Goal: Information Seeking & Learning: Learn about a topic

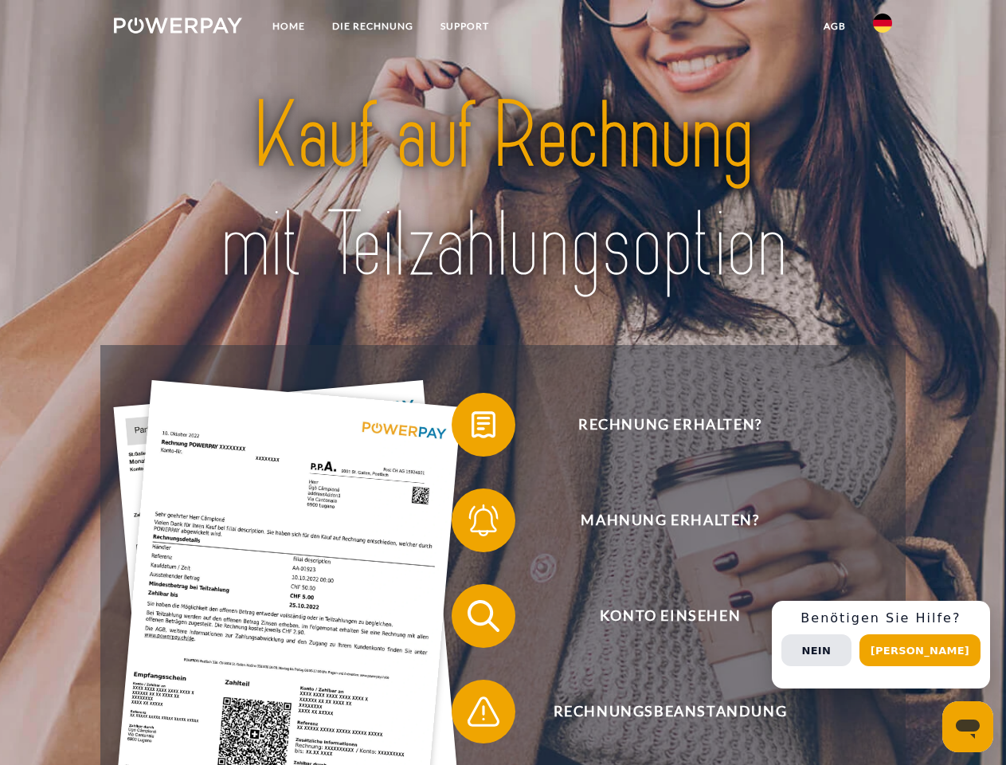
click at [178, 28] on img at bounding box center [178, 26] width 128 height 16
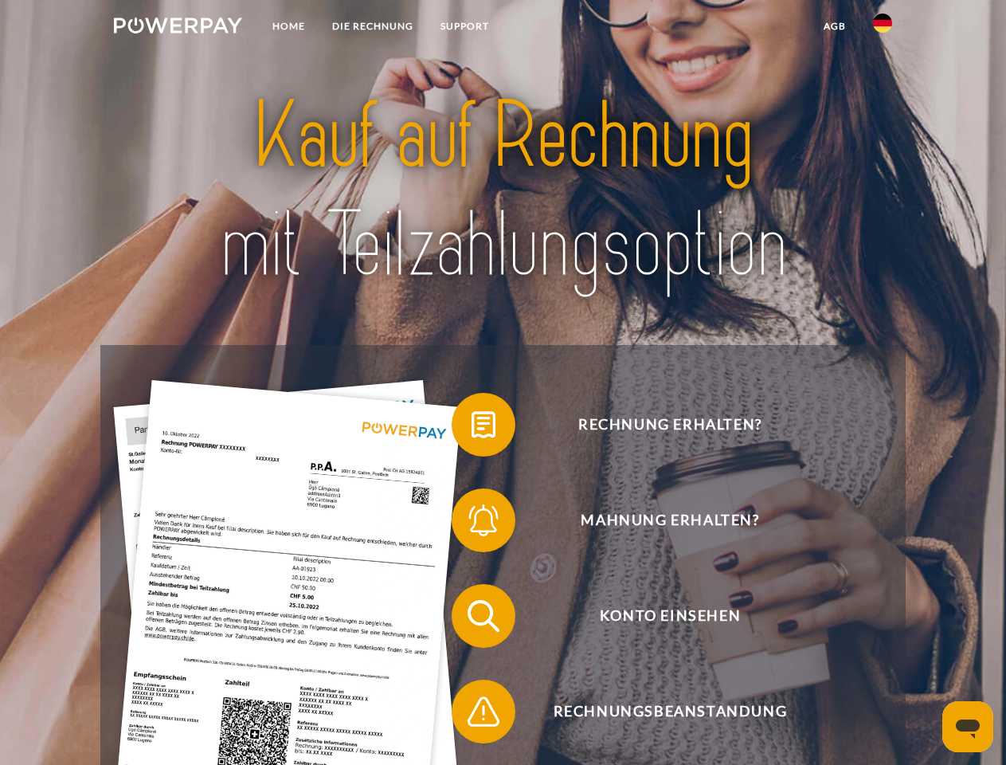
click at [883, 28] on img at bounding box center [882, 23] width 19 height 19
click at [834, 26] on link "agb" at bounding box center [834, 26] width 49 height 29
click at [472, 428] on span at bounding box center [460, 425] width 80 height 80
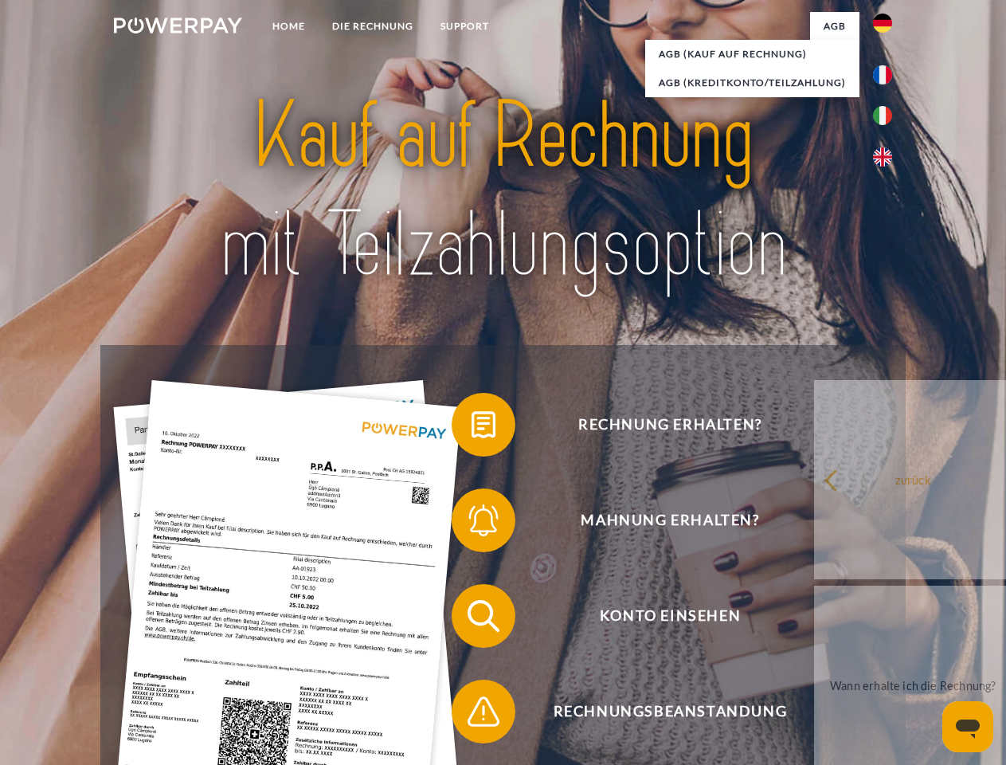
click at [472, 523] on span at bounding box center [460, 520] width 80 height 80
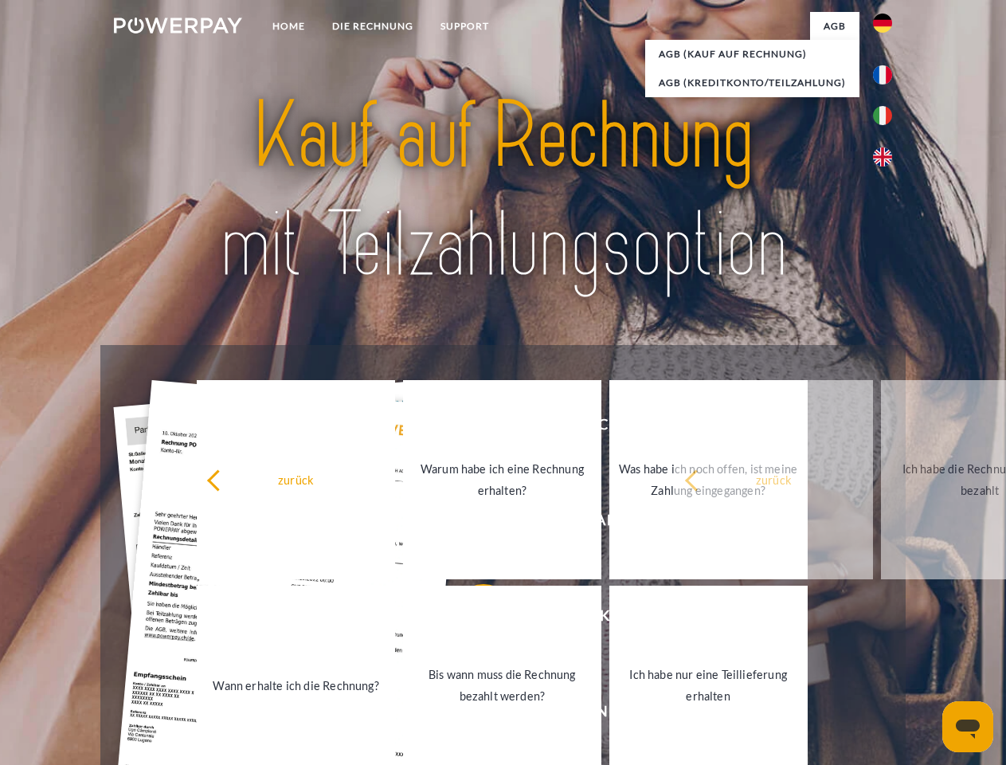
click at [472, 619] on link "Bis wann muss die Rechnung bezahlt werden?" at bounding box center [502, 685] width 198 height 199
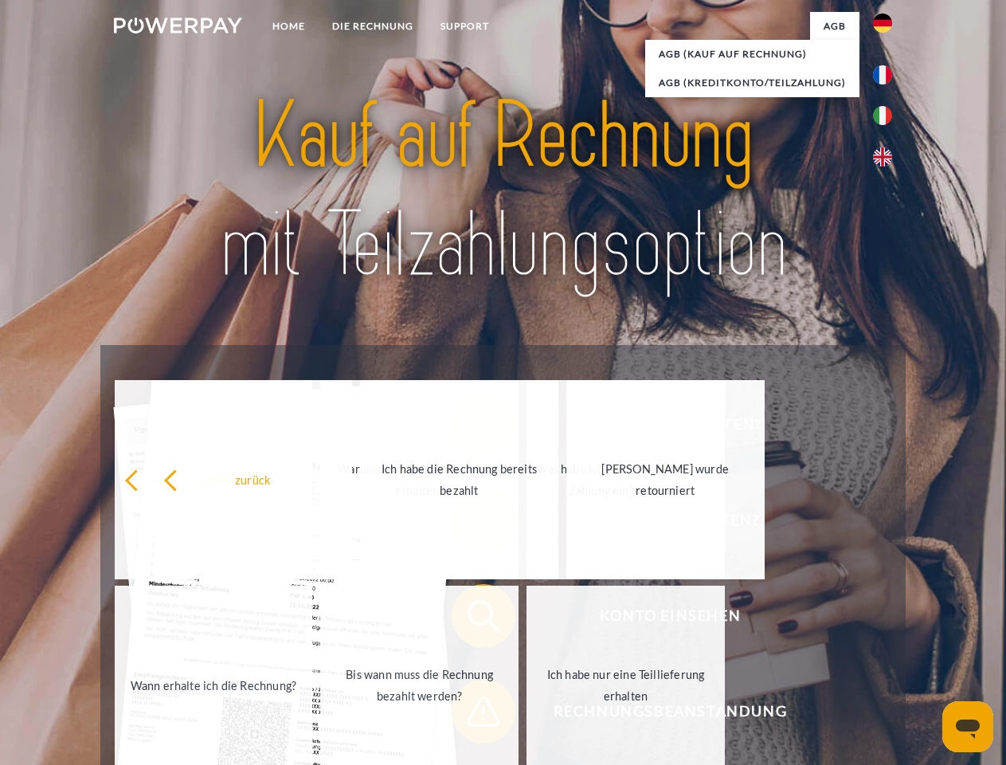
click at [527, 715] on link "Ich habe nur eine Teillieferung erhalten" at bounding box center [626, 685] width 198 height 199
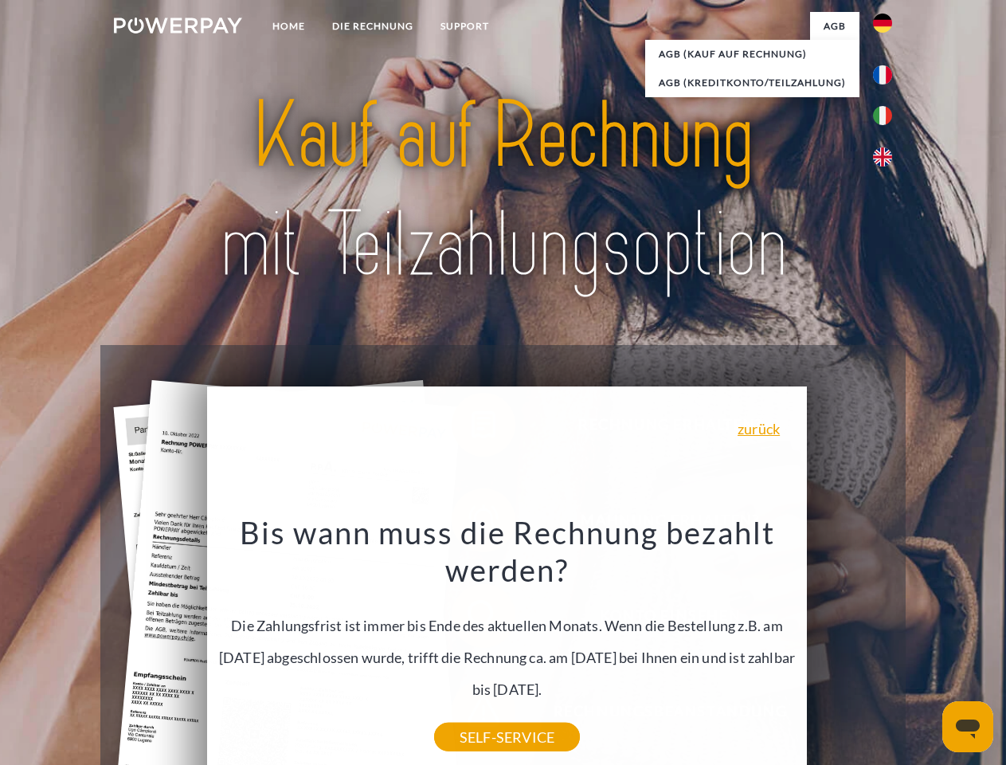
click at [848, 648] on span "Konto einsehen" at bounding box center [670, 616] width 390 height 64
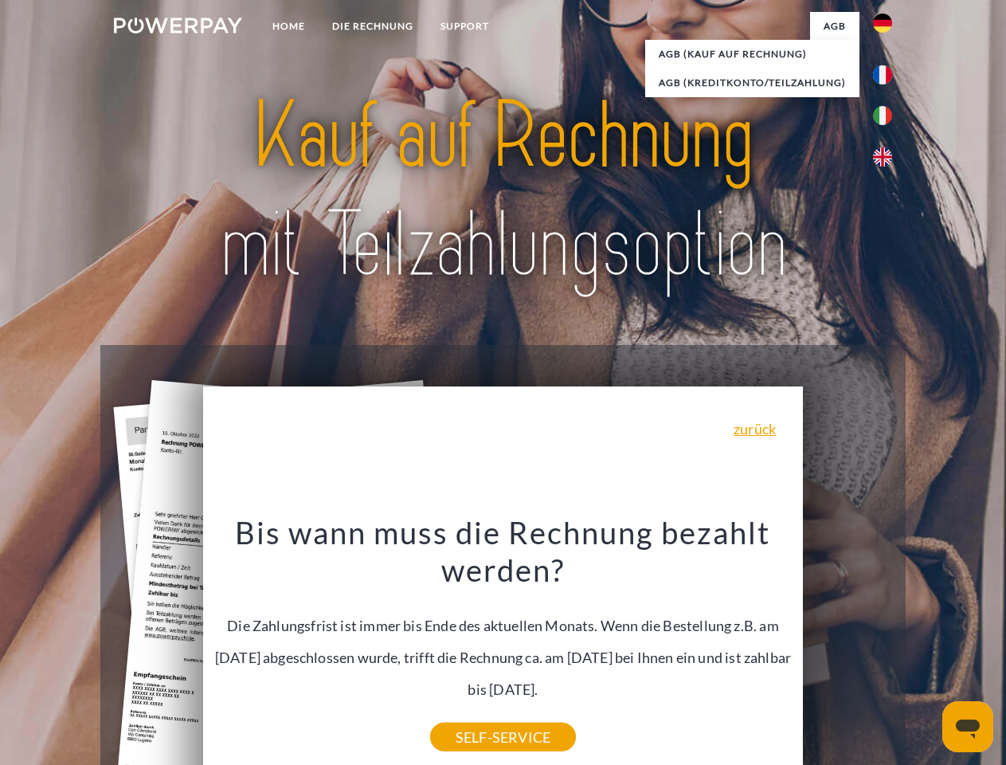
click at [926, 650] on header "Home DIE RECHNUNG SUPPORT" at bounding box center [503, 550] width 1006 height 1100
